Goal: Information Seeking & Learning: Learn about a topic

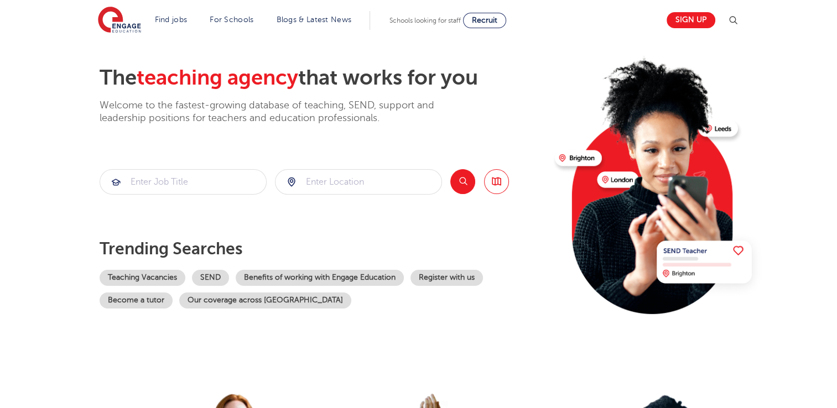
scroll to position [54, 0]
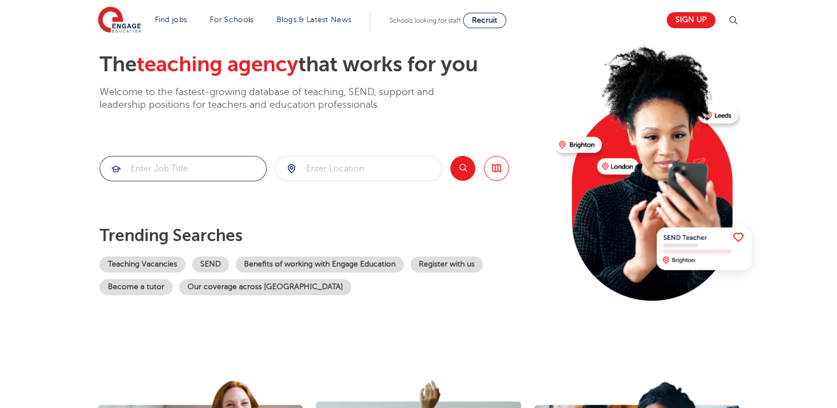
click at [208, 163] on input "search" at bounding box center [183, 168] width 166 height 24
click at [345, 158] on input "search" at bounding box center [358, 168] width 166 height 24
click at [341, 174] on input "search" at bounding box center [358, 168] width 166 height 24
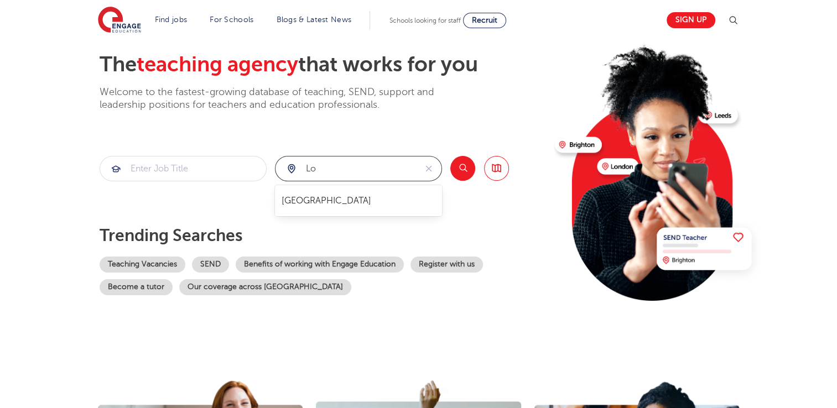
type input "lon"
drag, startPoint x: 325, startPoint y: 167, endPoint x: 225, endPoint y: 169, distance: 99.5
click at [229, 170] on section "lon Search Browse all Jobs" at bounding box center [304, 168] width 409 height 25
click at [225, 169] on input "search" at bounding box center [183, 168] width 166 height 24
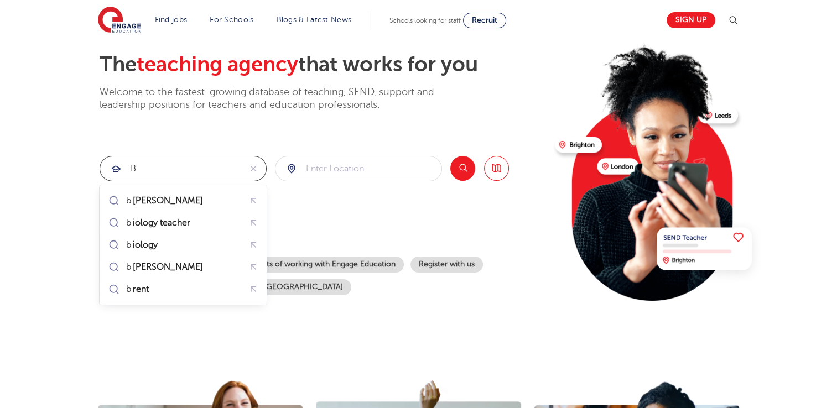
click at [225, 169] on input "b" at bounding box center [170, 168] width 140 height 24
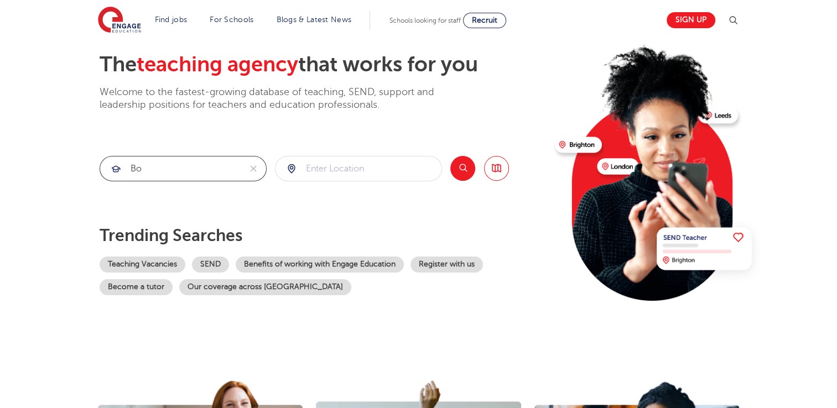
type input "b"
click at [362, 167] on input "search" at bounding box center [358, 168] width 166 height 24
type input "bognor Regis"
click button "Submit" at bounding box center [0, 0] width 0 height 0
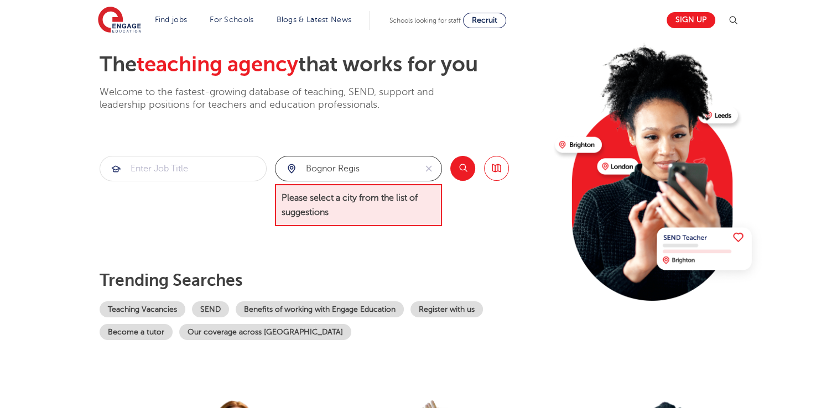
drag, startPoint x: 362, startPoint y: 168, endPoint x: 285, endPoint y: 182, distance: 78.7
click at [285, 182] on div "bognor Regis Please select a city from the list of suggestions" at bounding box center [358, 191] width 167 height 71
type input "Bognor Regis"
click at [459, 175] on button "Search" at bounding box center [462, 168] width 25 height 25
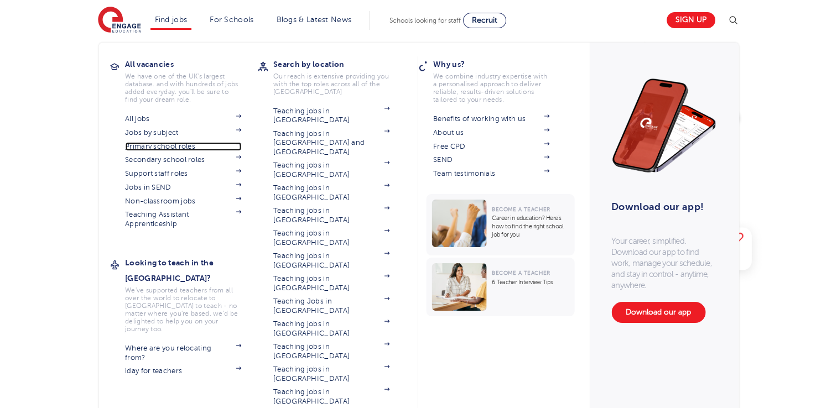
click at [226, 146] on link "Primary school roles" at bounding box center [183, 146] width 116 height 9
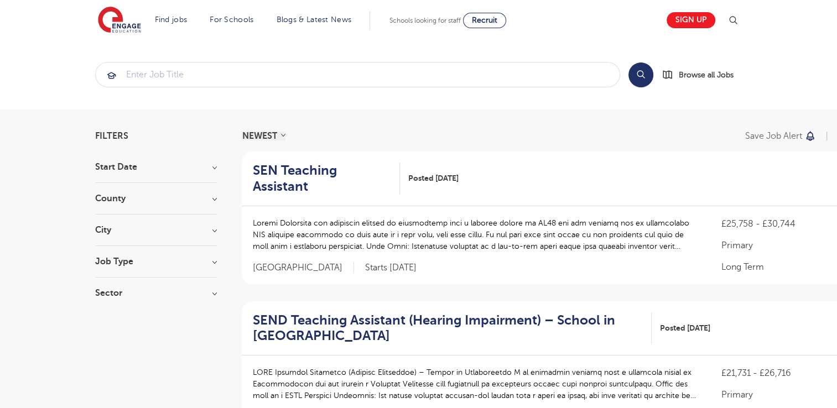
click at [154, 232] on h3 "City" at bounding box center [156, 230] width 122 height 9
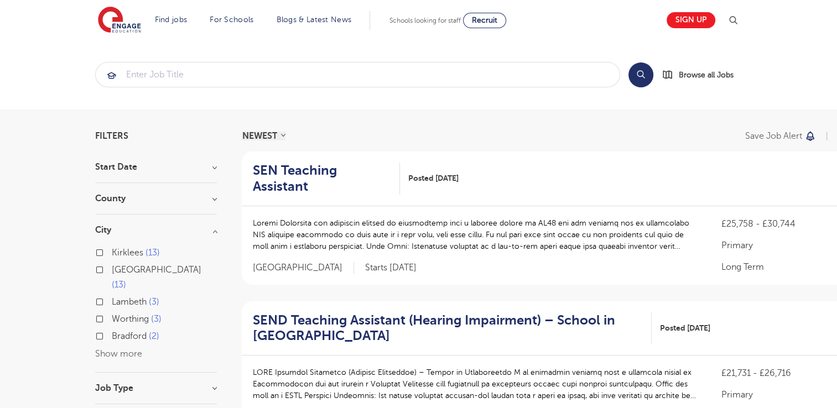
click at [120, 349] on button "Show more" at bounding box center [118, 354] width 47 height 10
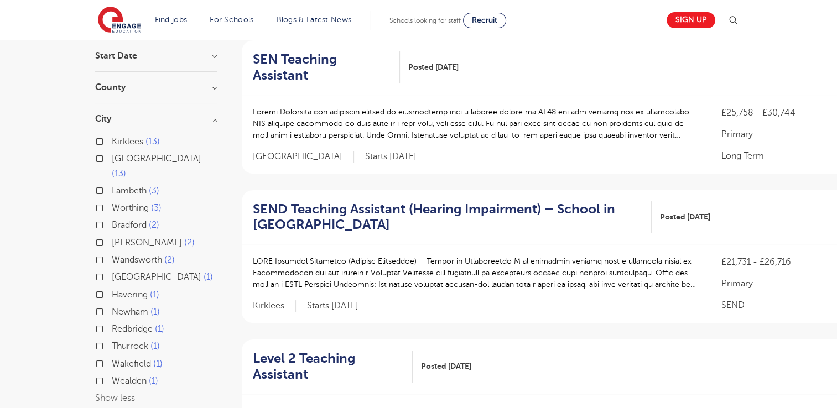
scroll to position [88, 0]
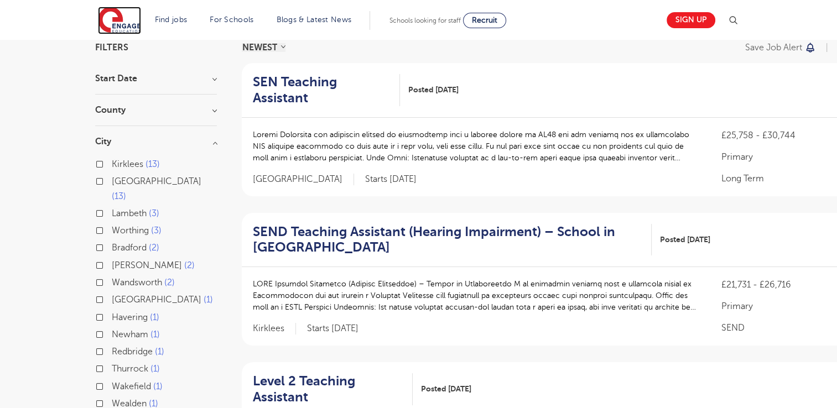
click at [135, 20] on img at bounding box center [119, 21] width 43 height 28
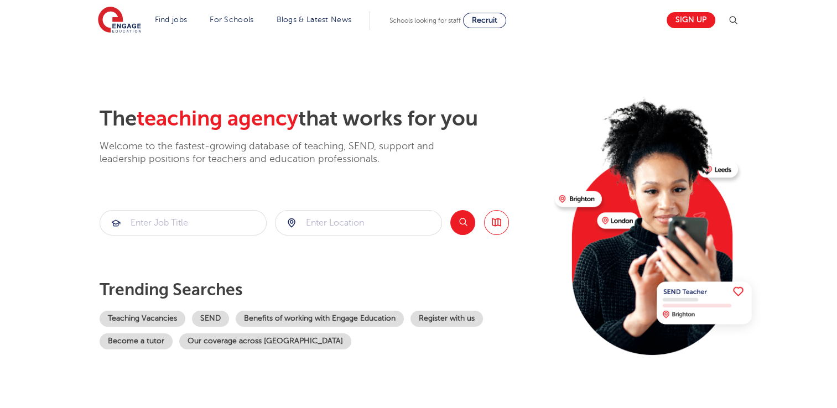
click at [170, 9] on section "Find jobs All vacancies We have one of the UK's largest database. and with hund…" at bounding box center [379, 20] width 562 height 40
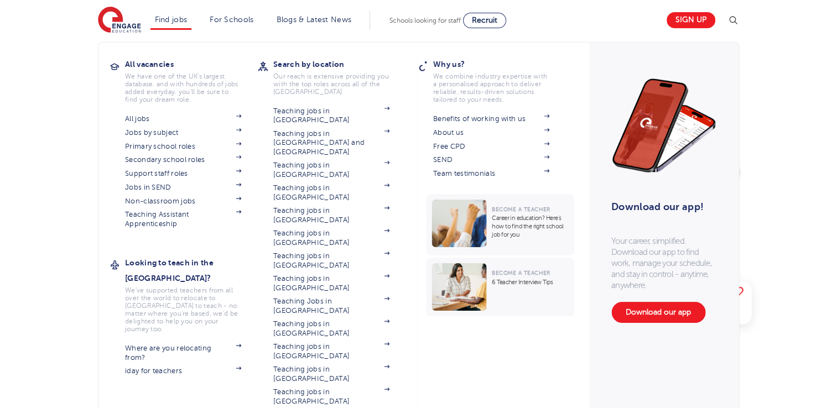
click at [174, 25] on li "Find jobs All vacancies We have one of the UK's largest database. and with hund…" at bounding box center [170, 20] width 41 height 19
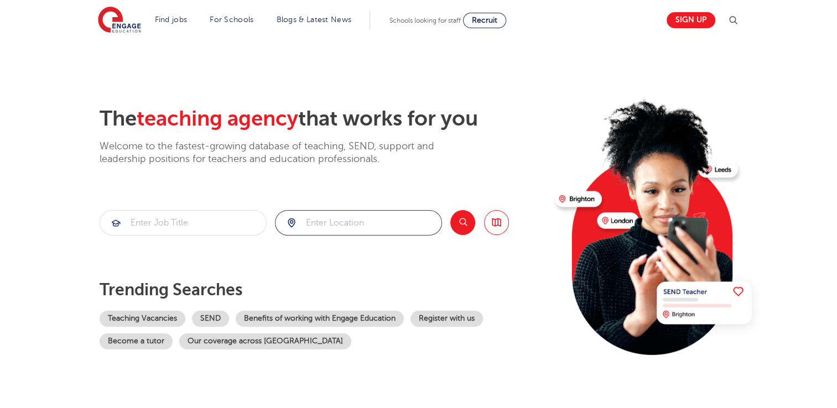
click at [370, 222] on input "search" at bounding box center [358, 223] width 166 height 24
type input "b"
click at [357, 264] on li "[GEOGRAPHIC_DATA]" at bounding box center [358, 255] width 158 height 22
type input "[GEOGRAPHIC_DATA]"
click at [468, 225] on button "Search" at bounding box center [462, 222] width 25 height 25
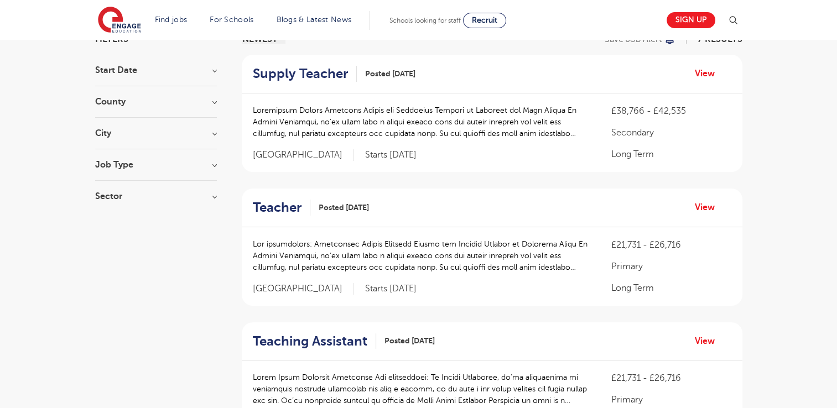
scroll to position [111, 0]
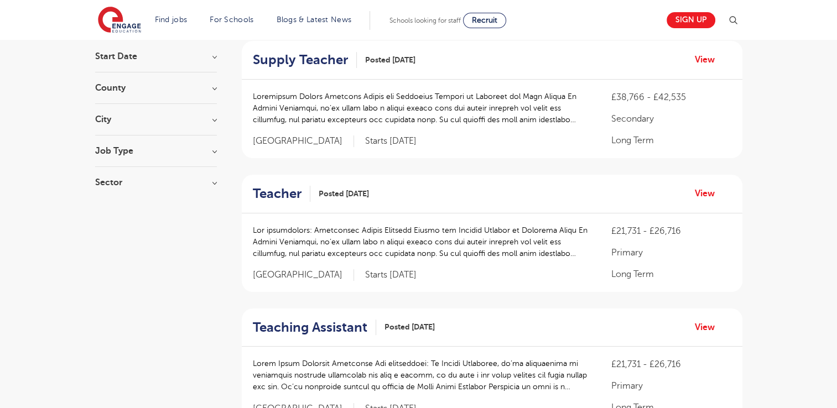
click at [138, 185] on h3 "Sector" at bounding box center [156, 182] width 122 height 9
click at [129, 205] on span "Primary" at bounding box center [128, 205] width 32 height 10
click at [119, 205] on input "Primary 5" at bounding box center [115, 203] width 7 height 7
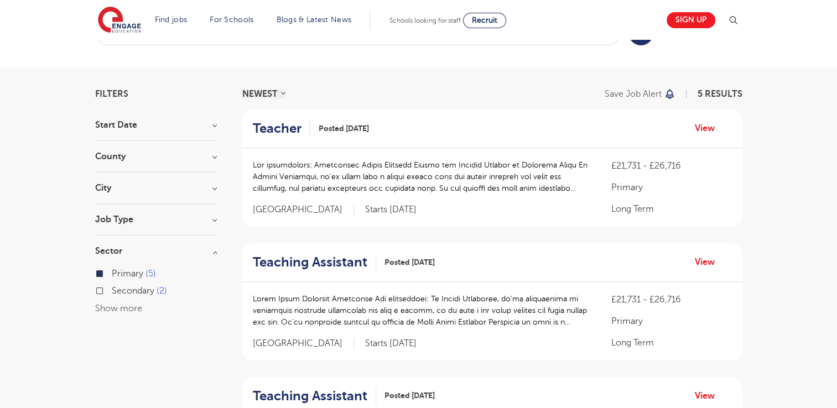
scroll to position [65, 0]
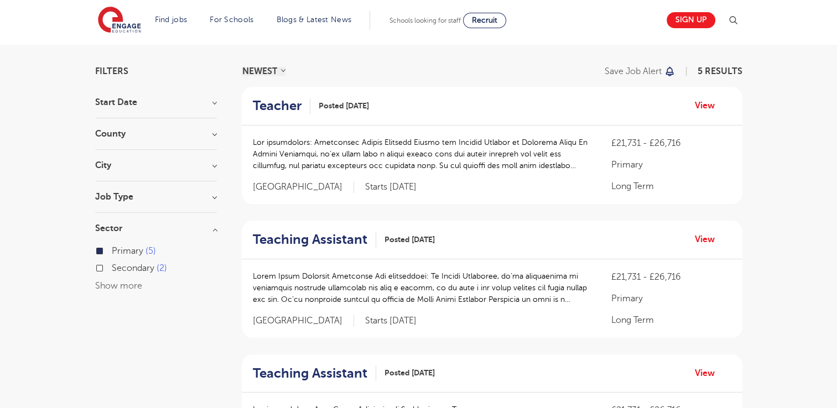
click at [206, 128] on section "Start Date September 4 October 1 Show more County Kirklees 13 Leeds 13 East Sus…" at bounding box center [156, 201] width 122 height 206
click at [203, 130] on h3 "County" at bounding box center [156, 133] width 122 height 9
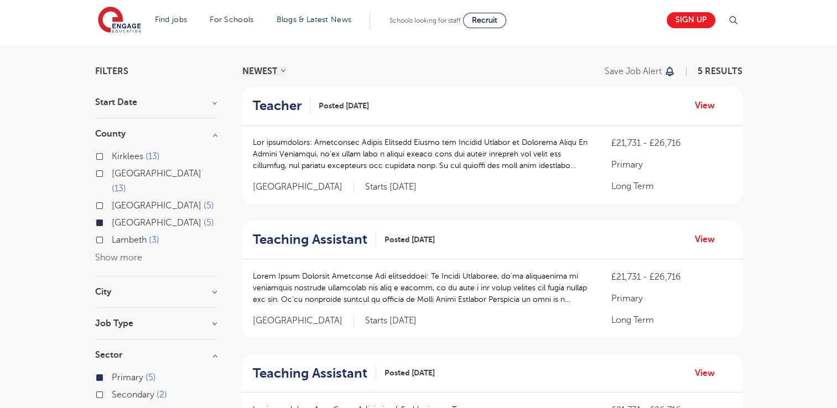
click at [130, 287] on h3 "City" at bounding box center [156, 291] width 122 height 9
click at [102, 321] on div "Worthing 3 Show more" at bounding box center [156, 323] width 122 height 32
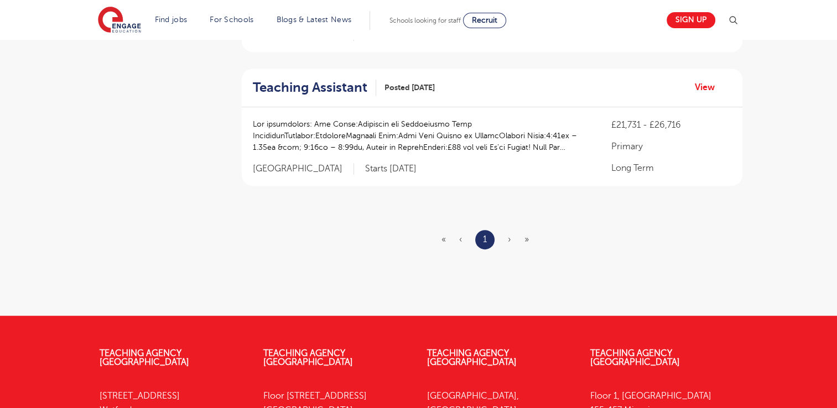
scroll to position [595, 0]
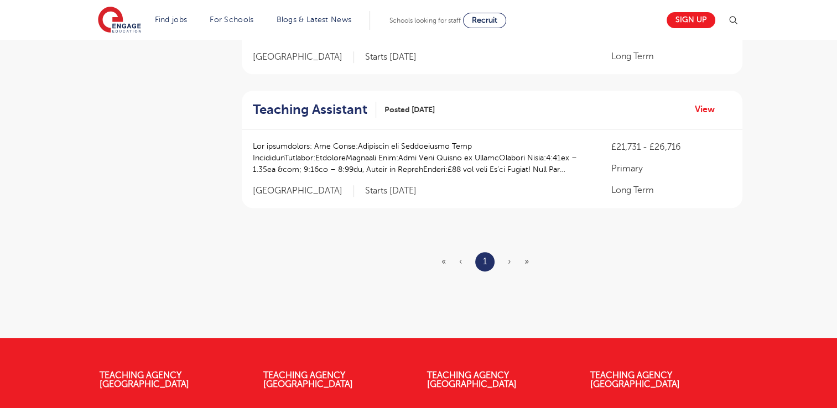
click at [510, 262] on span "›" at bounding box center [509, 262] width 3 height 10
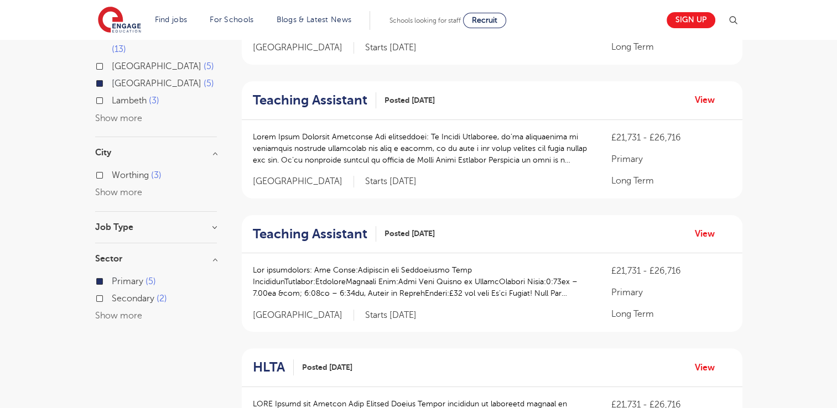
scroll to position [0, 0]
